Goal: Obtain resource: Obtain resource

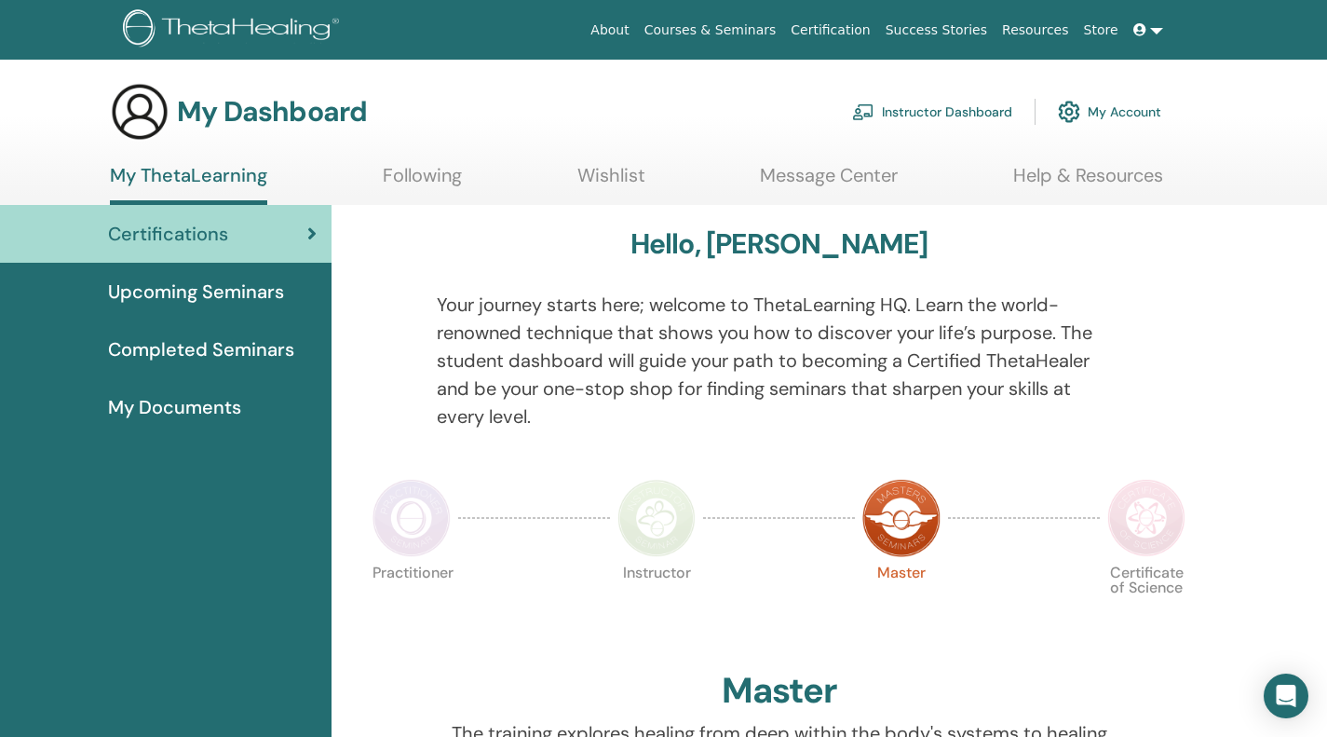
click at [157, 402] on span "My Documents" at bounding box center [174, 407] width 133 height 28
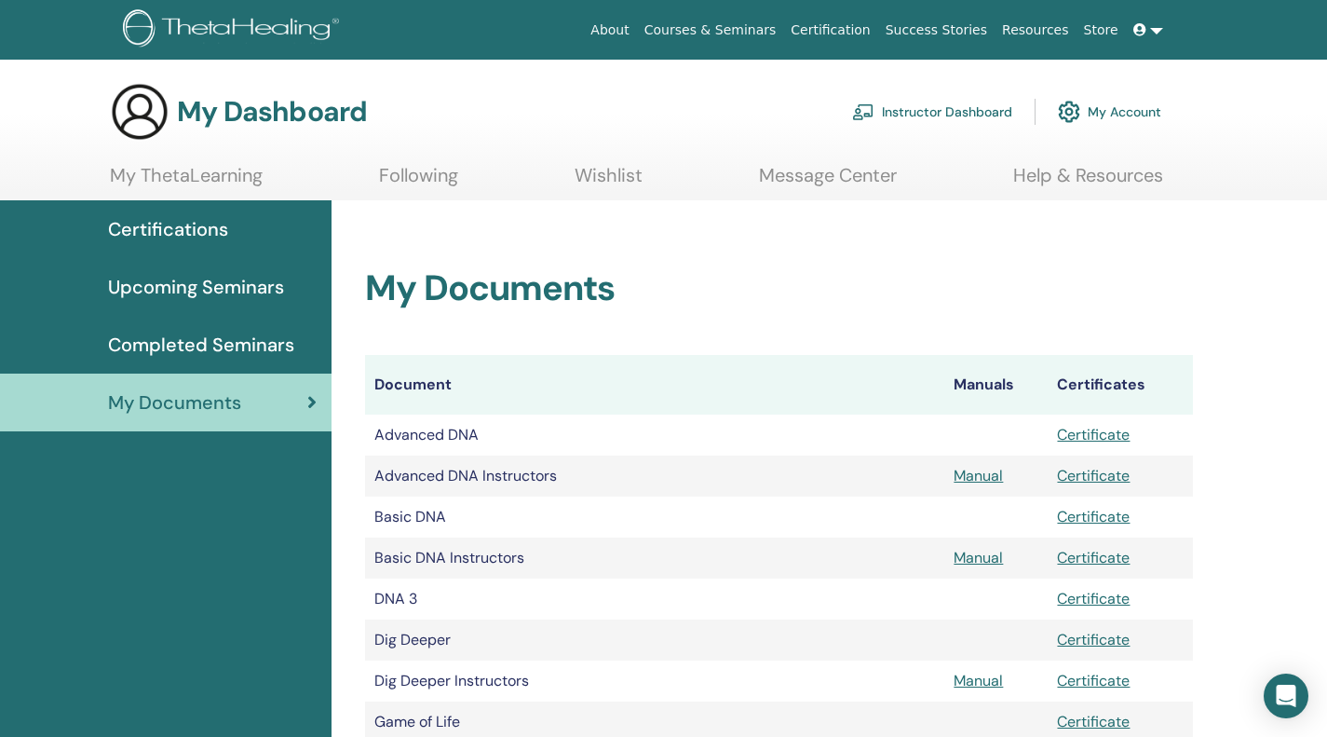
click at [1045, 179] on link "Help & Resources" at bounding box center [1089, 182] width 150 height 36
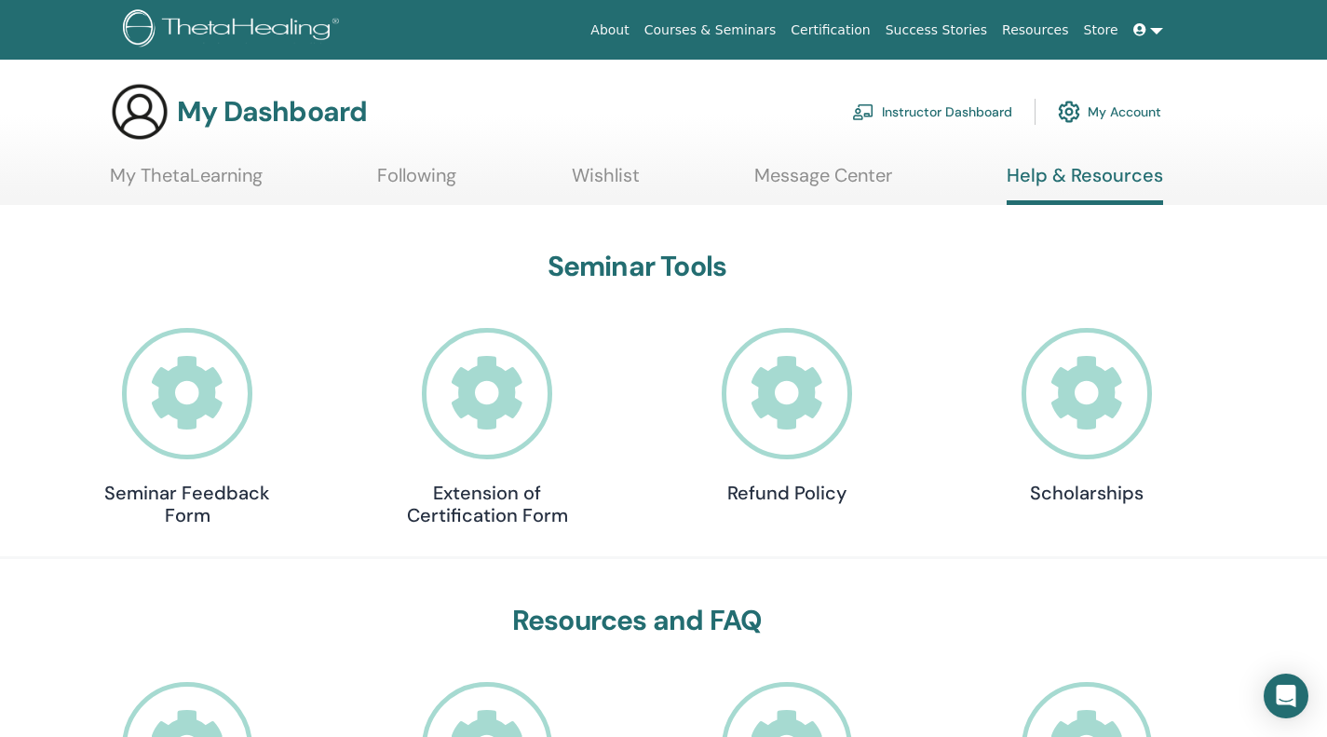
click at [944, 113] on link "Instructor Dashboard" at bounding box center [932, 111] width 160 height 41
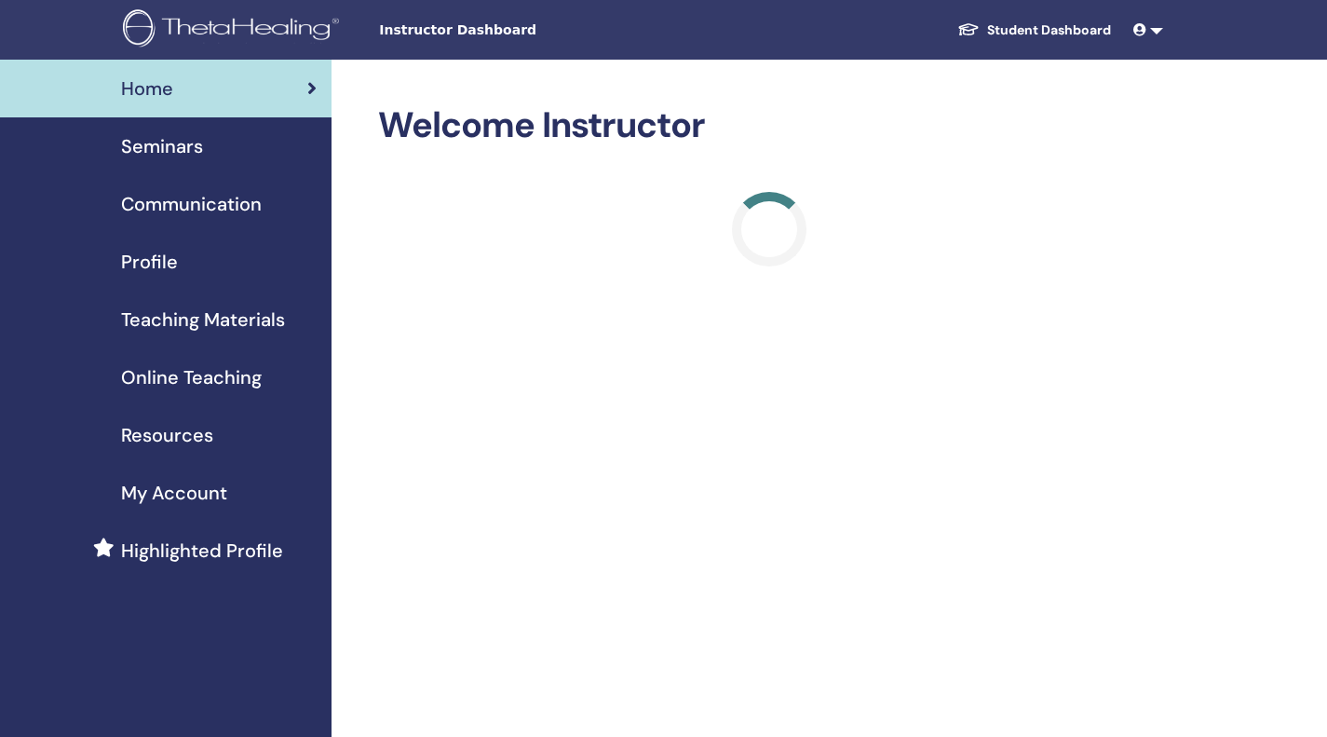
click at [157, 320] on span "Teaching Materials" at bounding box center [203, 320] width 164 height 28
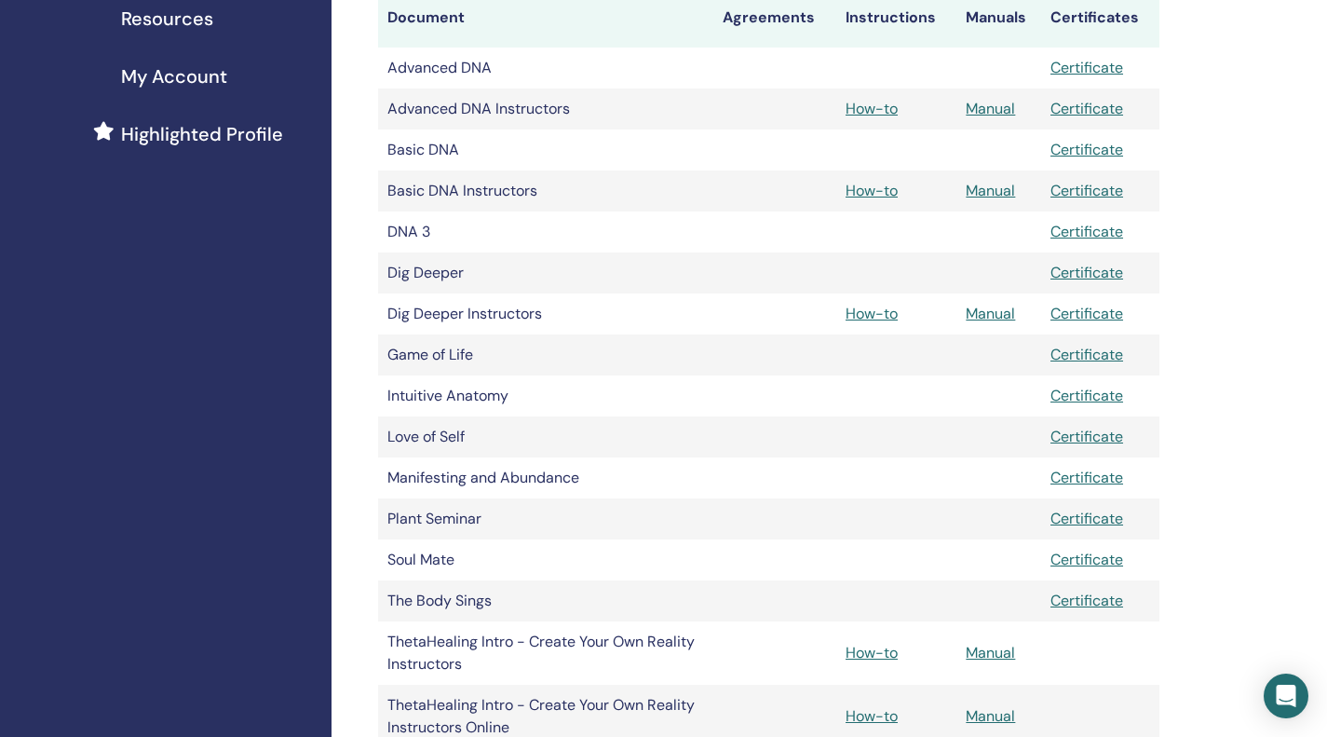
scroll to position [417, 0]
click at [992, 314] on link "Manual" at bounding box center [990, 313] width 49 height 20
